Goal: Task Accomplishment & Management: Manage account settings

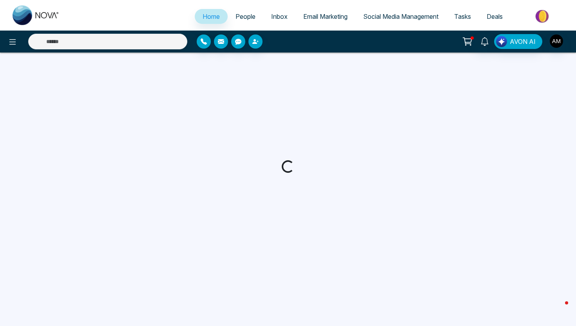
select select "*"
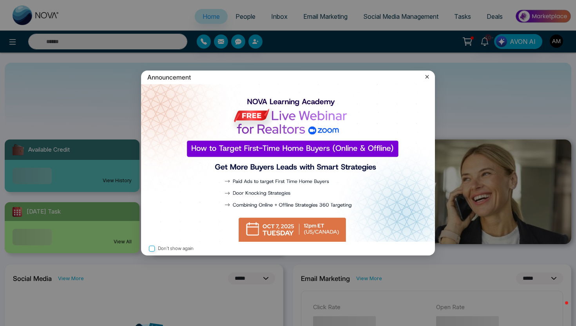
click at [428, 75] on icon at bounding box center [427, 77] width 8 height 8
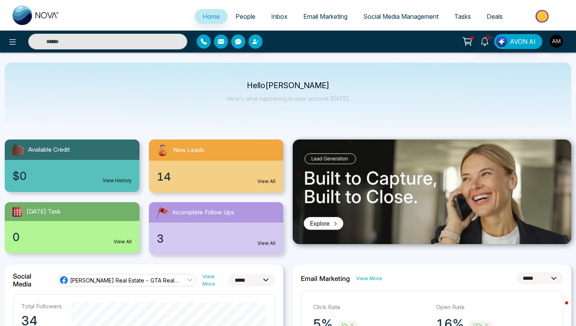
click at [236, 16] on span "People" at bounding box center [246, 17] width 20 height 8
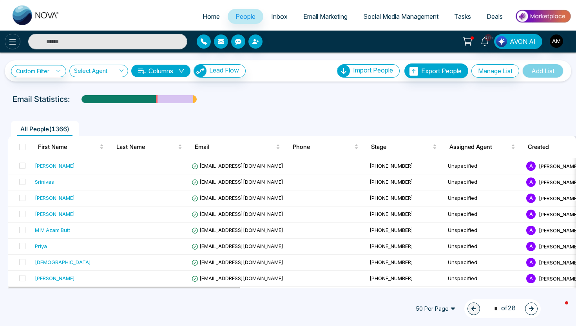
click at [8, 46] on icon at bounding box center [12, 41] width 9 height 9
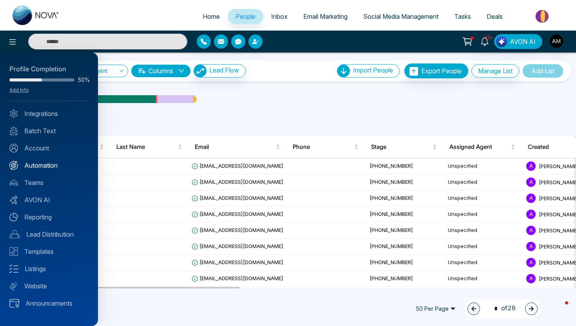
click at [46, 169] on link "Automation" at bounding box center [48, 165] width 79 height 9
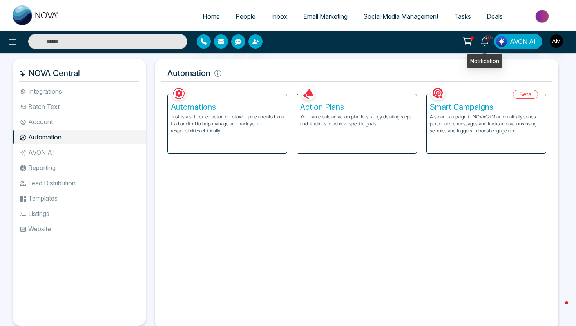
click at [488, 44] on icon at bounding box center [485, 41] width 9 height 9
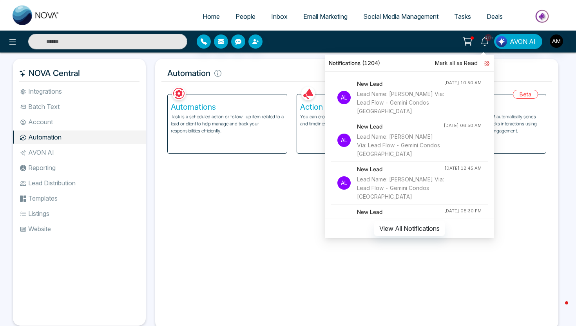
click at [488, 64] on icon at bounding box center [486, 63] width 5 height 5
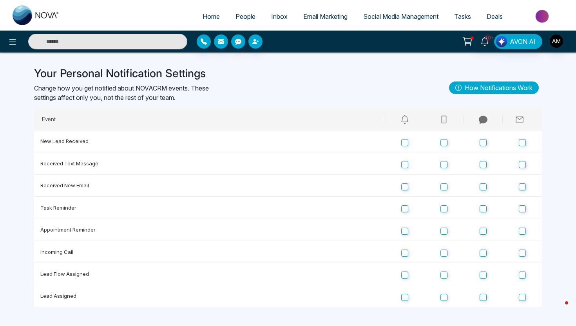
scroll to position [6, 0]
click at [445, 115] on icon at bounding box center [444, 119] width 9 height 9
click at [442, 117] on icon at bounding box center [444, 119] width 5 height 7
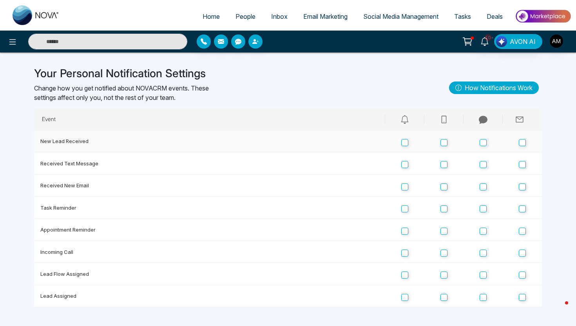
click at [445, 145] on td at bounding box center [444, 142] width 39 height 22
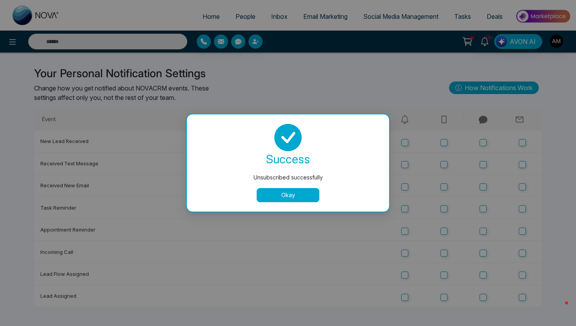
click at [285, 198] on button "Okay" at bounding box center [288, 195] width 63 height 14
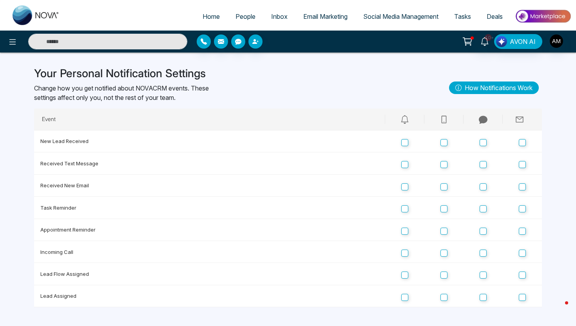
click at [239, 19] on span "People" at bounding box center [246, 17] width 20 height 8
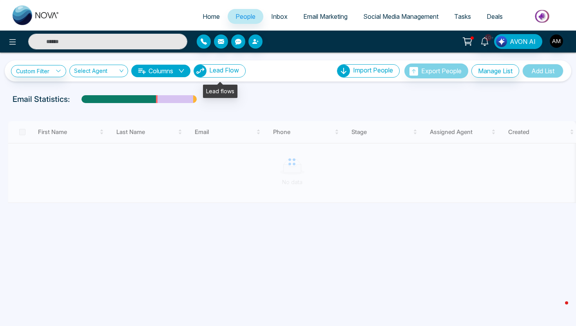
click at [232, 74] on span "Lead Flow" at bounding box center [224, 70] width 30 height 8
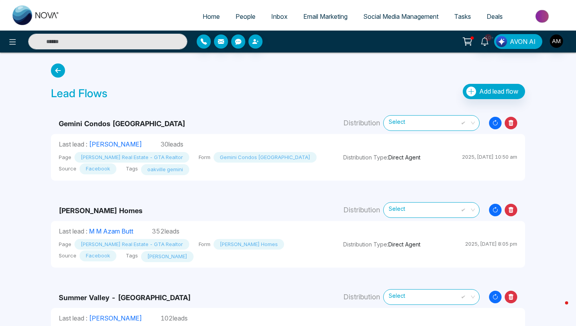
click at [161, 144] on span "30 leads" at bounding box center [172, 144] width 23 height 8
click at [161, 143] on span "30 leads" at bounding box center [172, 144] width 23 height 8
click at [486, 44] on icon at bounding box center [485, 41] width 9 height 9
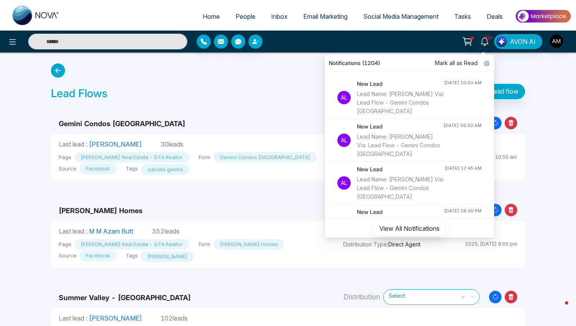
click at [409, 84] on h4 "New Lead" at bounding box center [400, 84] width 87 height 9
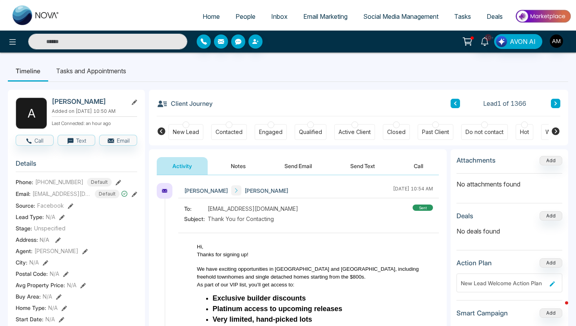
click at [364, 169] on button "Send Text" at bounding box center [363, 166] width 56 height 18
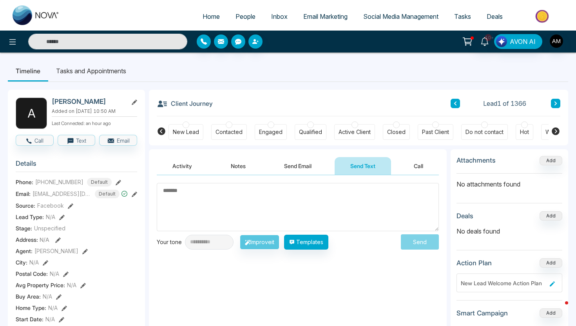
click at [186, 167] on button "Activity" at bounding box center [182, 166] width 51 height 18
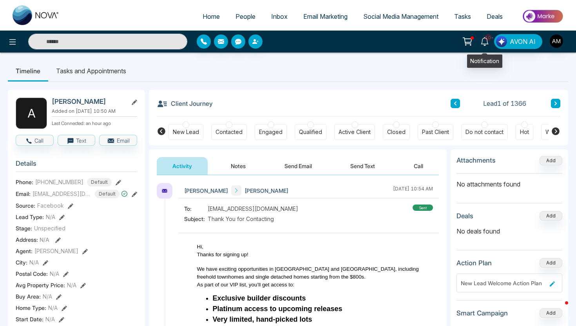
click at [488, 42] on icon at bounding box center [484, 41] width 7 height 9
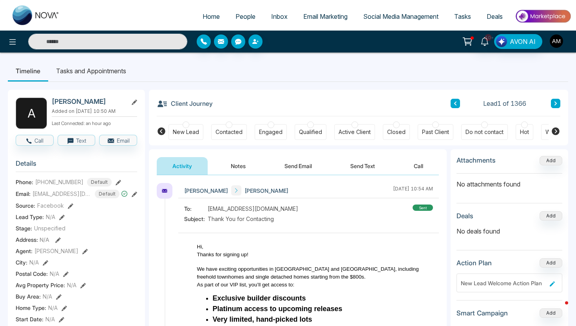
click at [554, 42] on img "button" at bounding box center [556, 40] width 13 height 13
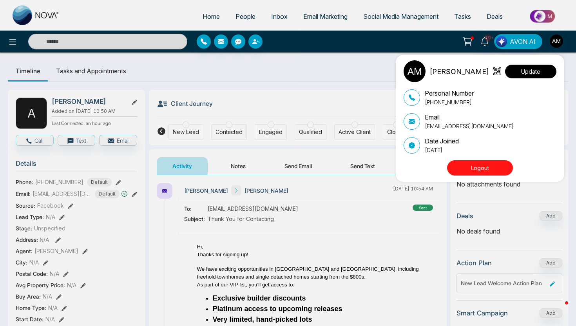
click at [536, 74] on button "Update" at bounding box center [530, 72] width 51 height 14
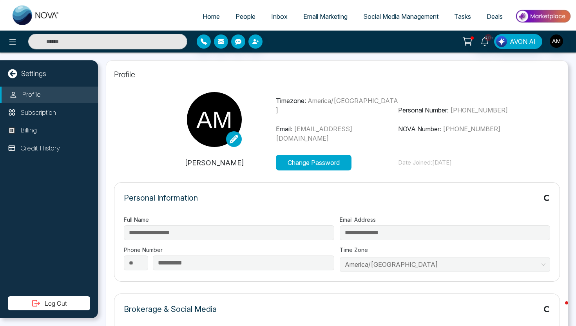
type input "**********"
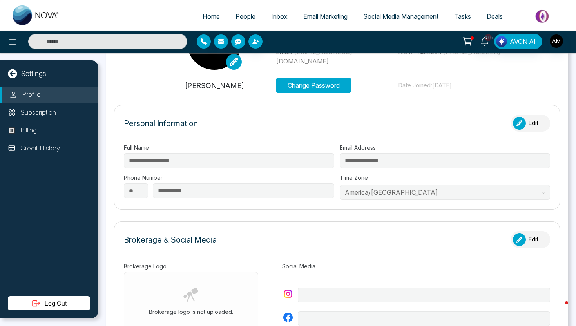
scroll to position [78, 0]
click at [541, 125] on button "Edit" at bounding box center [530, 122] width 39 height 17
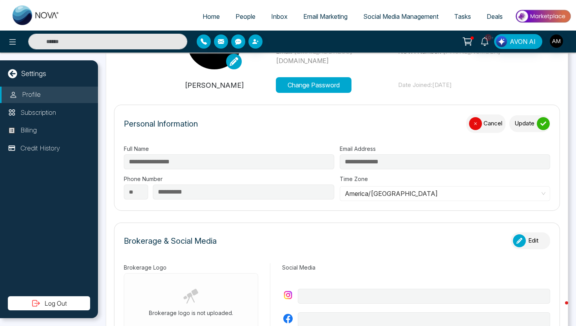
click at [473, 123] on icon "button" at bounding box center [476, 124] width 6 height 6
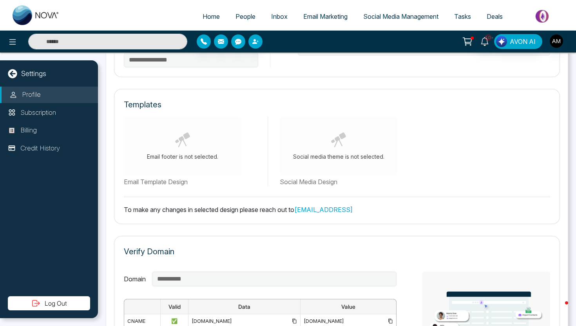
scroll to position [0, 0]
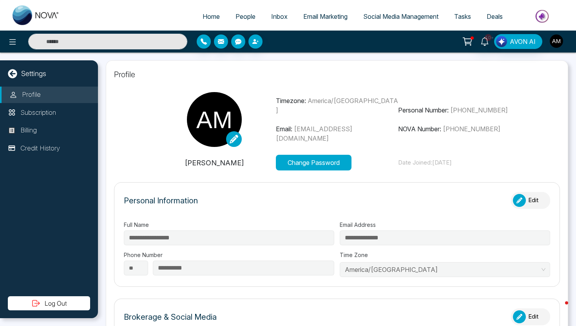
click at [557, 39] on img "button" at bounding box center [556, 40] width 13 height 13
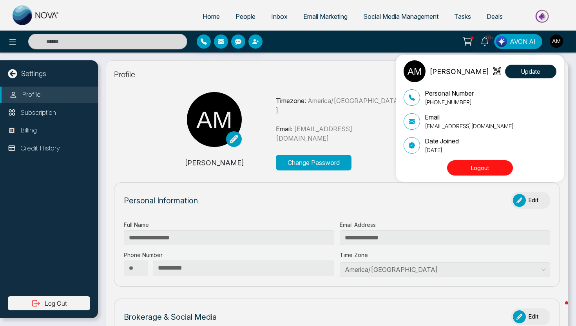
click at [486, 167] on button "Logout" at bounding box center [480, 167] width 66 height 15
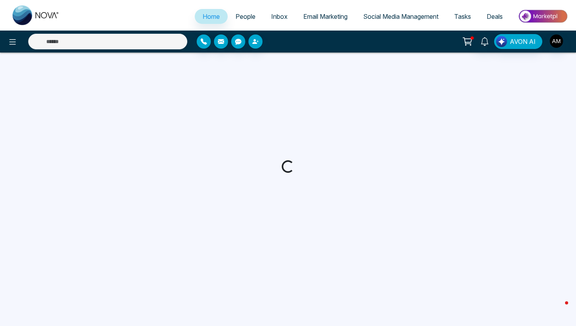
select select "*"
